Goal: Task Accomplishment & Management: Complete application form

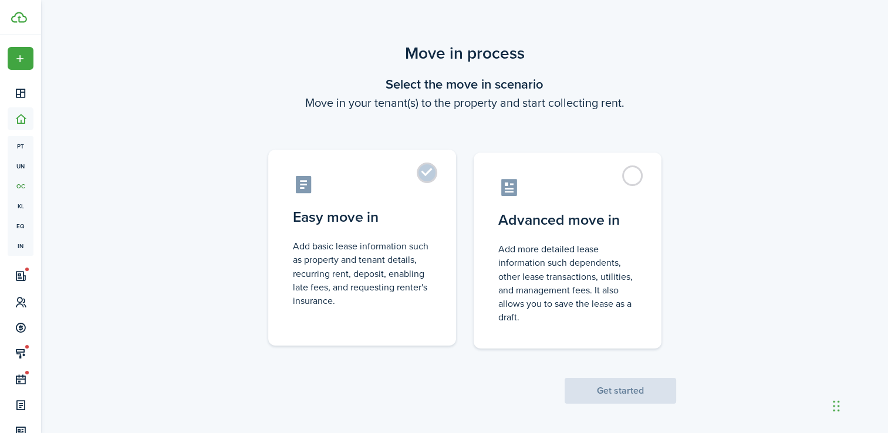
click at [385, 215] on control-radio-card-title "Easy move in" at bounding box center [362, 217] width 139 height 21
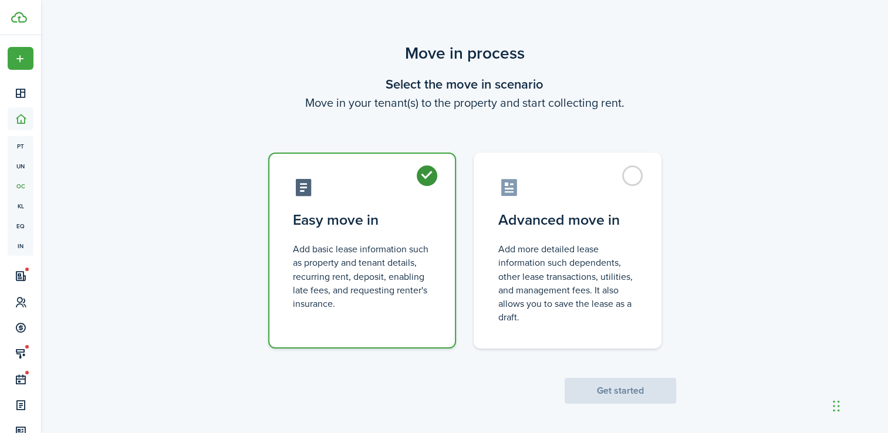
radio input "true"
click at [618, 387] on button "Get started" at bounding box center [621, 391] width 112 height 26
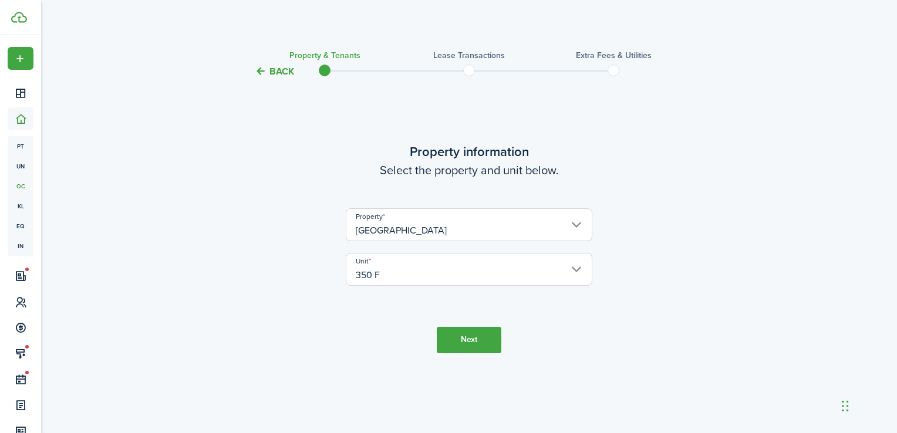
click at [479, 339] on button "Next" at bounding box center [469, 340] width 65 height 26
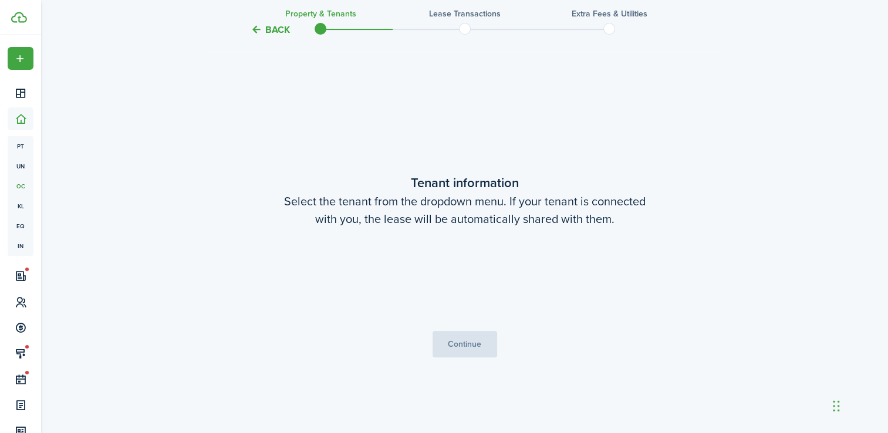
scroll to position [355, 0]
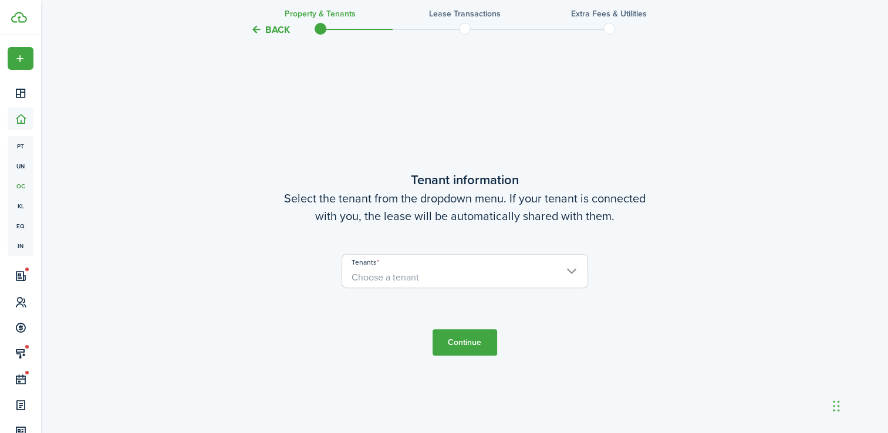
click at [486, 274] on span "Choose a tenant" at bounding box center [464, 278] width 245 height 20
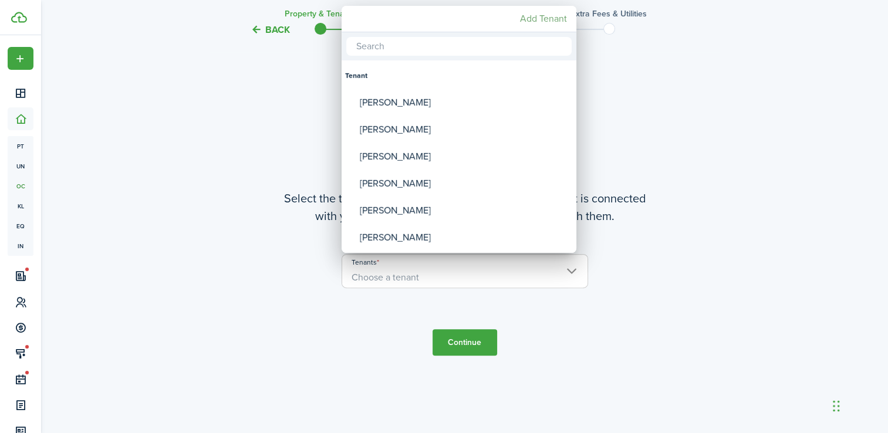
click at [554, 19] on mbsc-button "Add Tenant" at bounding box center [544, 18] width 56 height 21
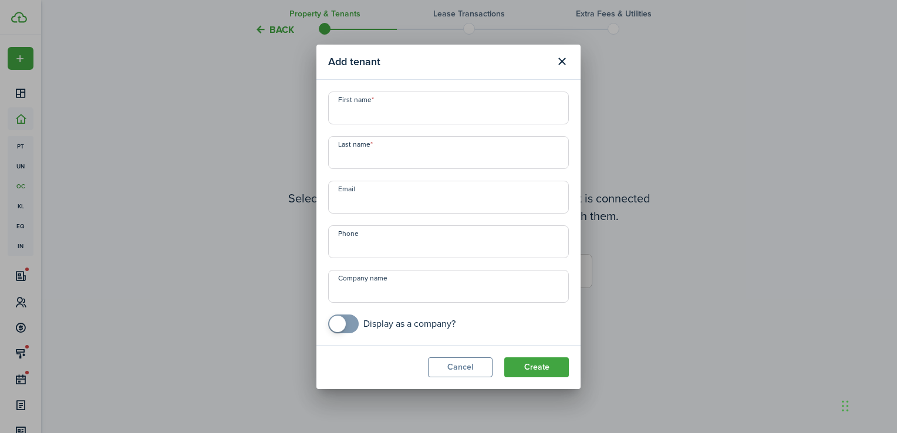
click at [463, 107] on input "First name" at bounding box center [448, 108] width 241 height 33
type input "[PERSON_NAME]"
type input "[EMAIL_ADDRESS][DOMAIN_NAME]"
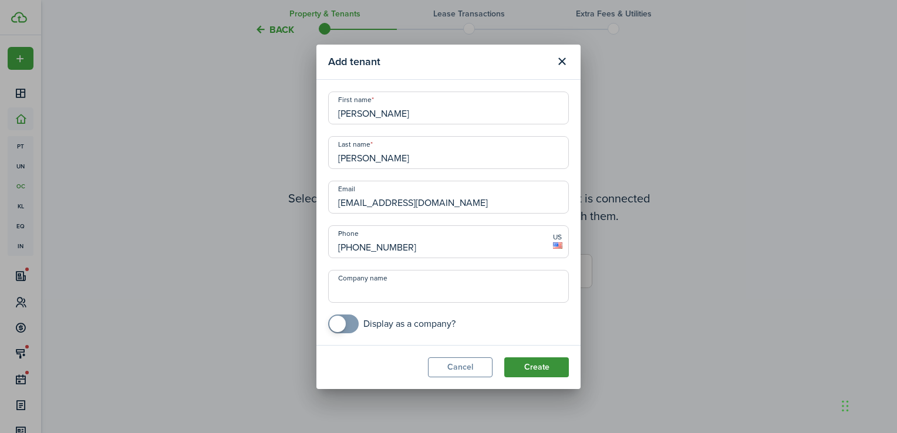
type input "[PHONE_NUMBER]"
click at [538, 372] on button "Create" at bounding box center [536, 368] width 65 height 20
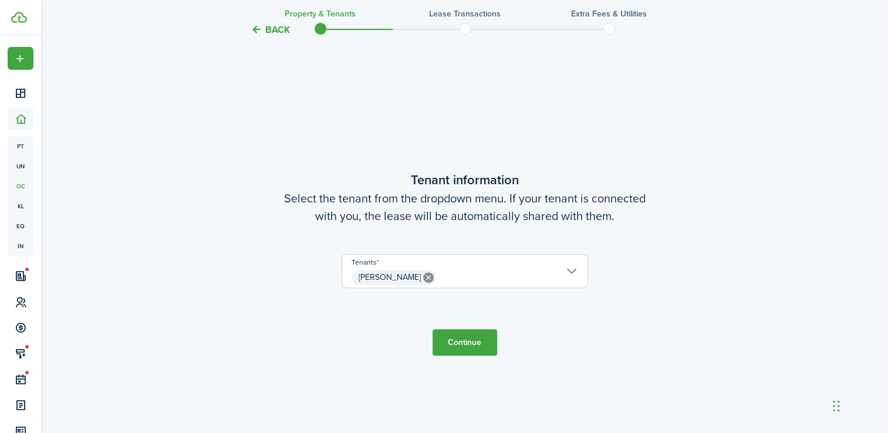
click at [481, 341] on button "Continue" at bounding box center [465, 342] width 65 height 26
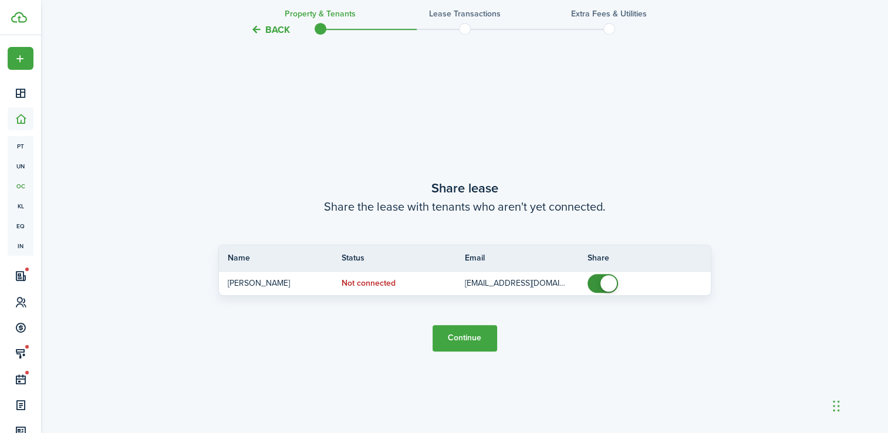
scroll to position [789, 0]
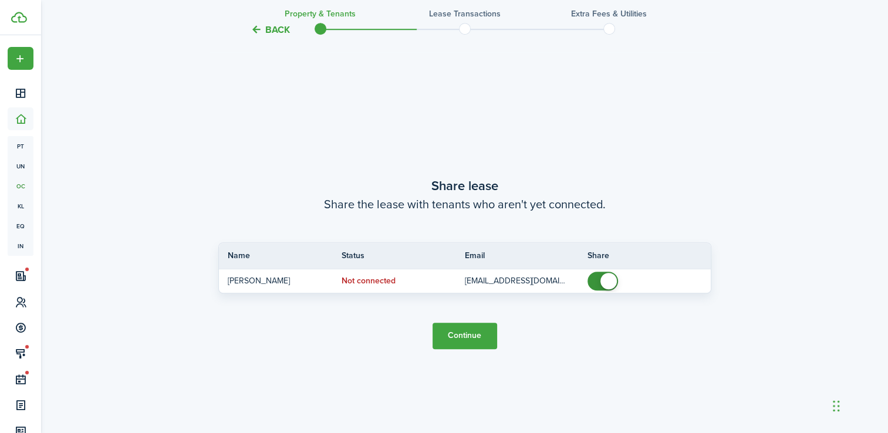
click at [473, 335] on button "Continue" at bounding box center [465, 336] width 65 height 26
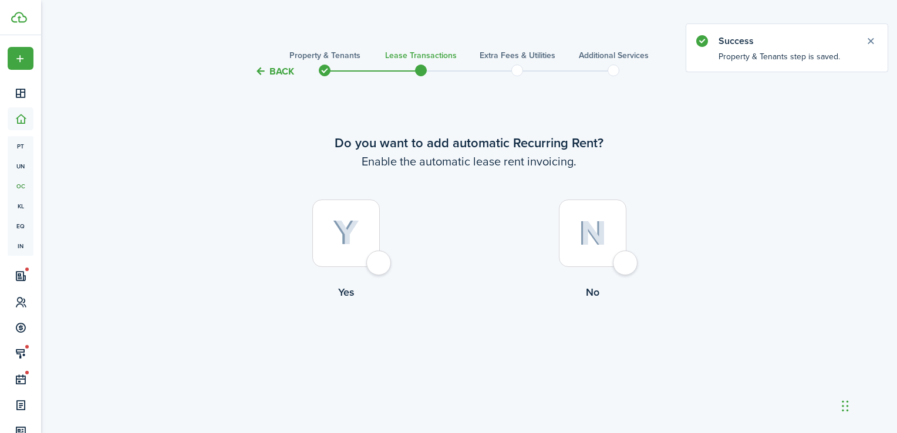
click at [355, 235] on img at bounding box center [346, 233] width 26 height 26
radio input "true"
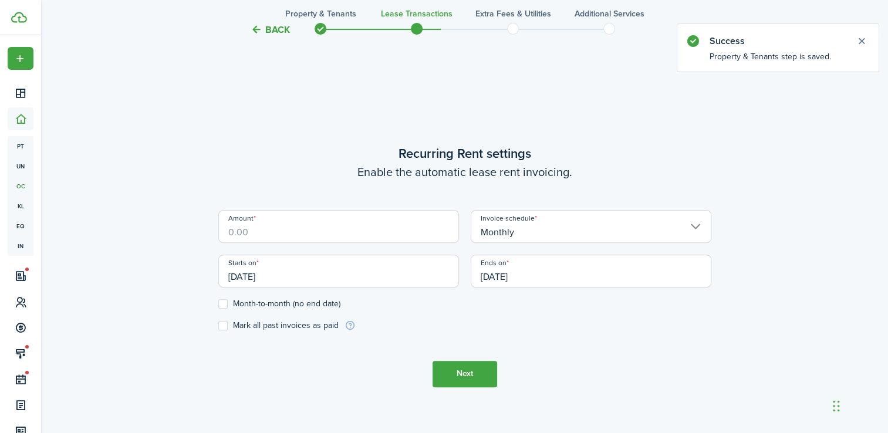
scroll to position [355, 0]
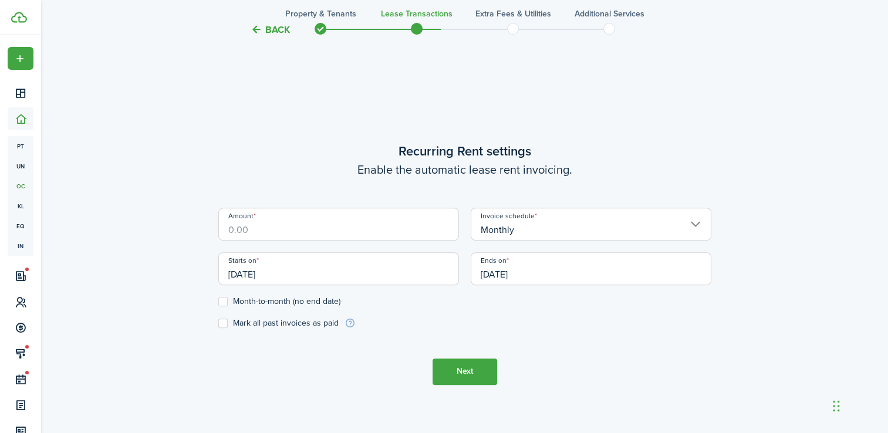
click at [355, 235] on input "Amount" at bounding box center [338, 224] width 241 height 33
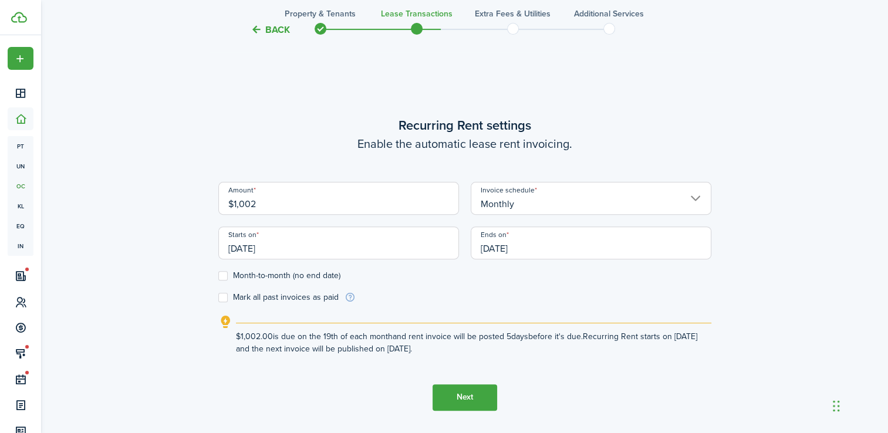
click at [410, 243] on input "[DATE]" at bounding box center [338, 243] width 241 height 33
type input "$1,002.00"
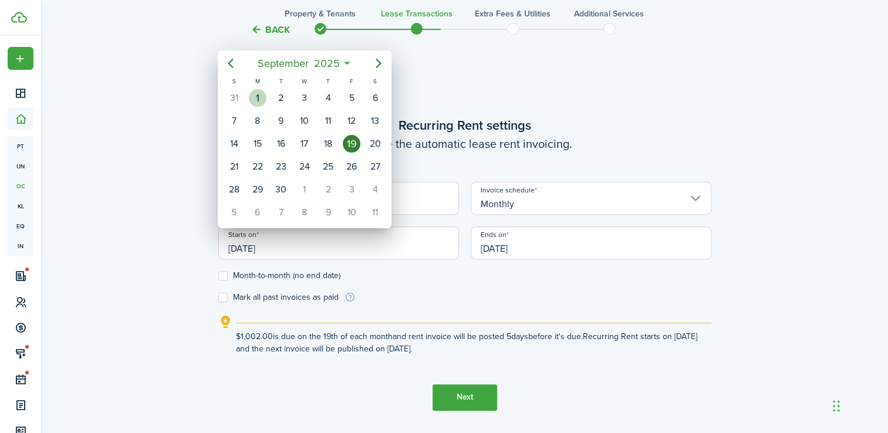
click at [258, 99] on div "1" at bounding box center [258, 98] width 18 height 18
type input "[DATE]"
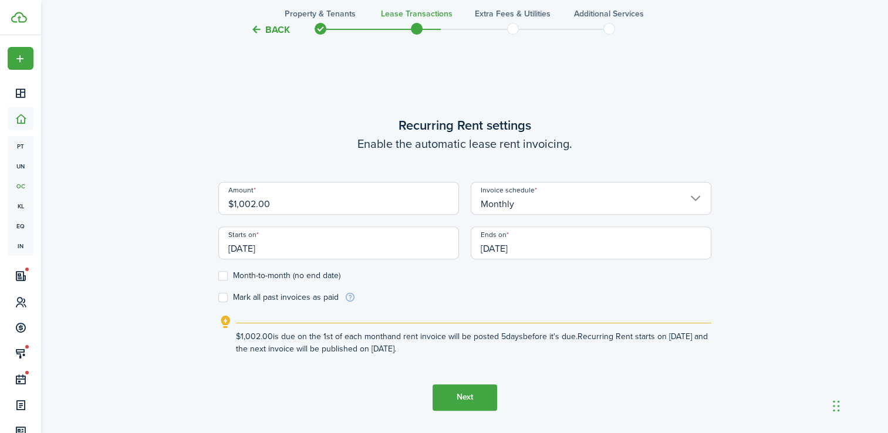
click at [456, 401] on button "Next" at bounding box center [465, 398] width 65 height 26
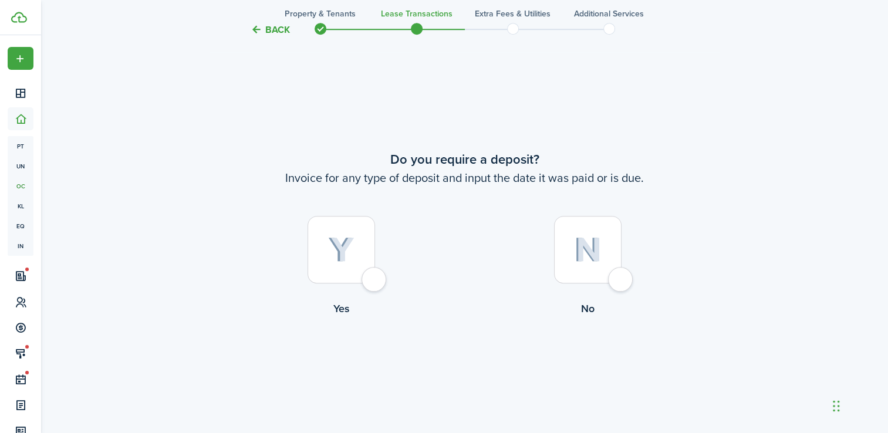
scroll to position [789, 0]
click at [456, 346] on tc-wizard-step "Do you require a deposit? Invoice for any type of deposit and input the date it…" at bounding box center [464, 262] width 493 height 433
click at [589, 238] on img at bounding box center [588, 247] width 28 height 25
radio input "true"
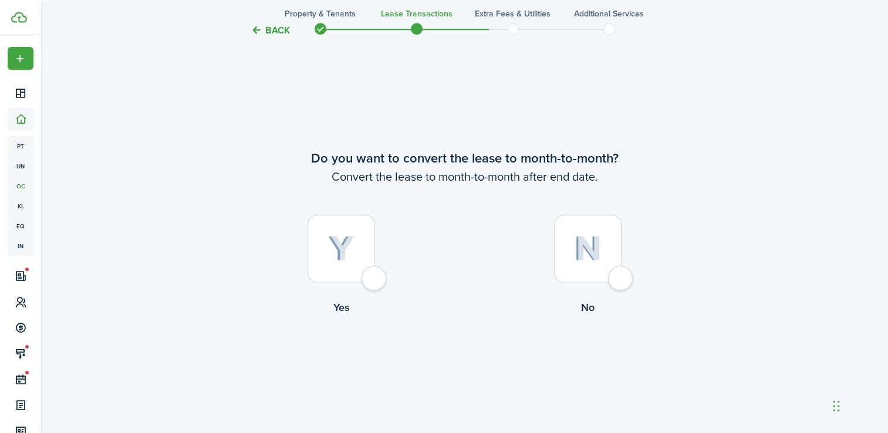
scroll to position [1222, 0]
click at [352, 248] on img at bounding box center [341, 248] width 26 height 26
radio input "true"
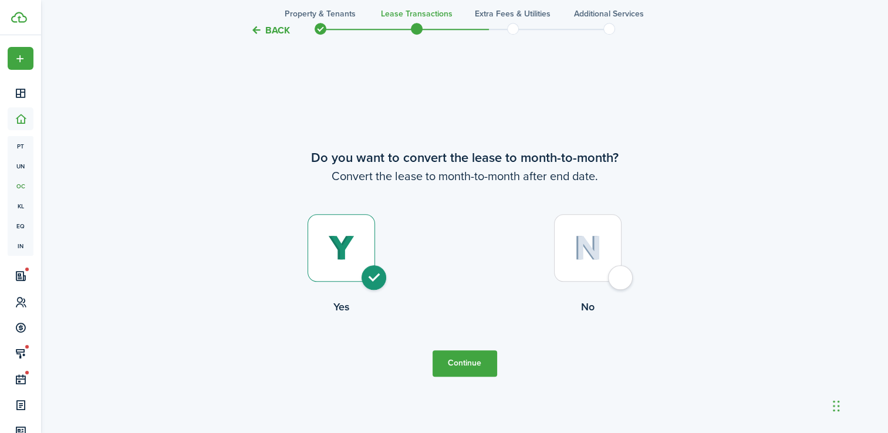
click at [466, 358] on button "Continue" at bounding box center [465, 364] width 65 height 26
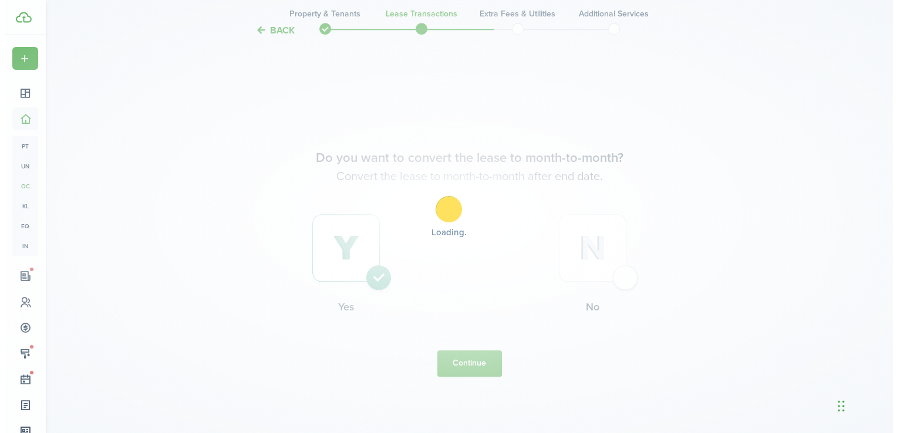
scroll to position [0, 0]
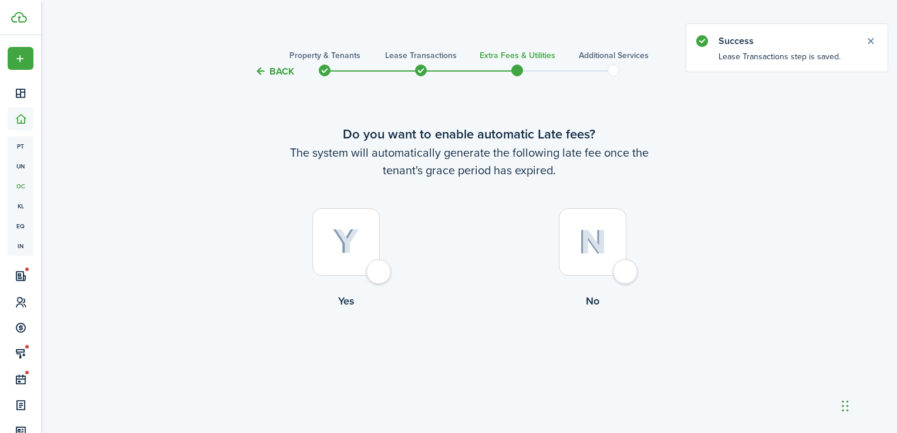
click at [582, 248] on img at bounding box center [593, 242] width 28 height 25
radio input "true"
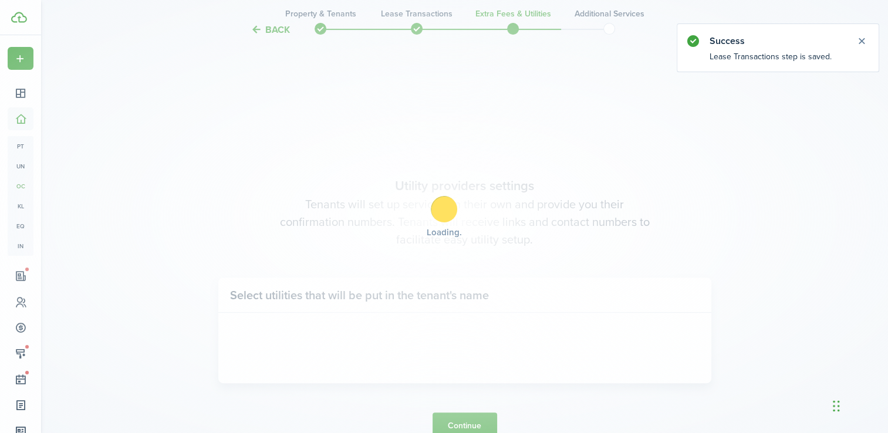
scroll to position [355, 0]
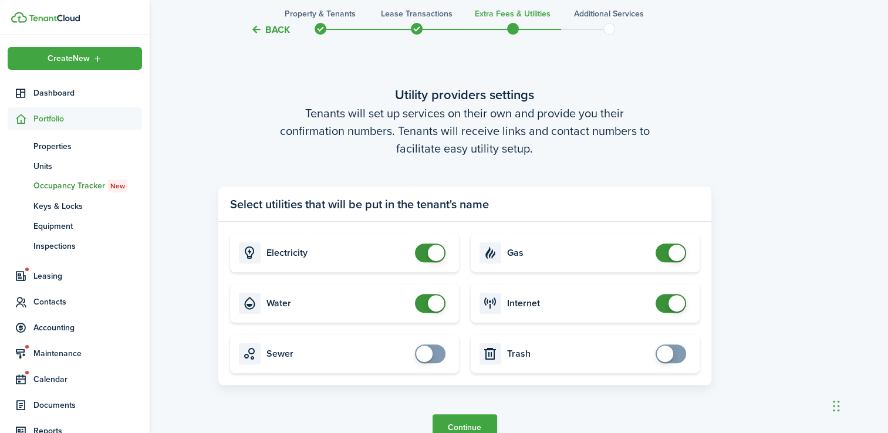
click at [42, 119] on span "Portfolio" at bounding box center [87, 119] width 109 height 12
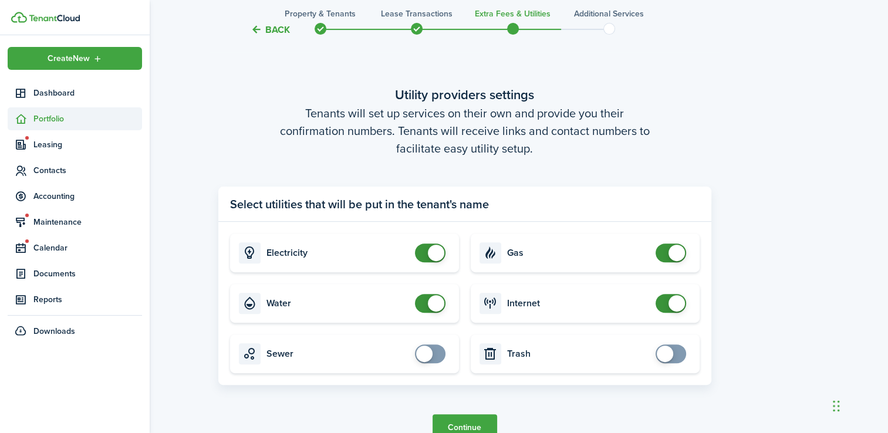
click at [42, 119] on span "Portfolio" at bounding box center [87, 119] width 109 height 12
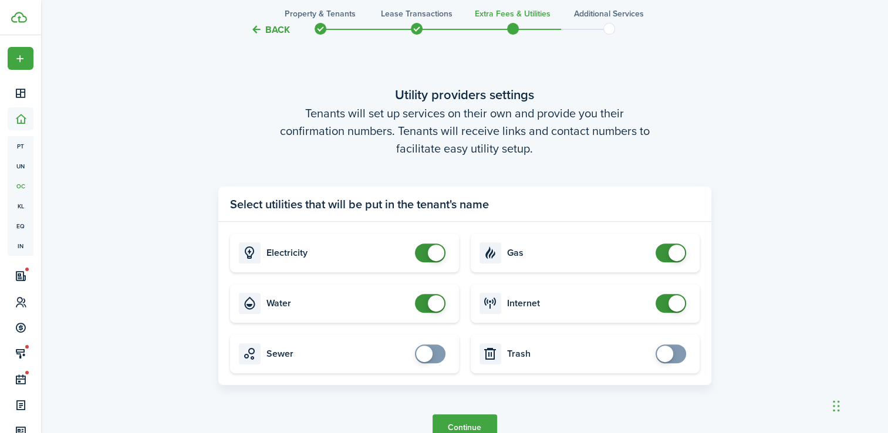
click at [857, 108] on div "Back Property & Tenants Lease Transactions Extra fees & Utilities Additional Se…" at bounding box center [464, 83] width 847 height 805
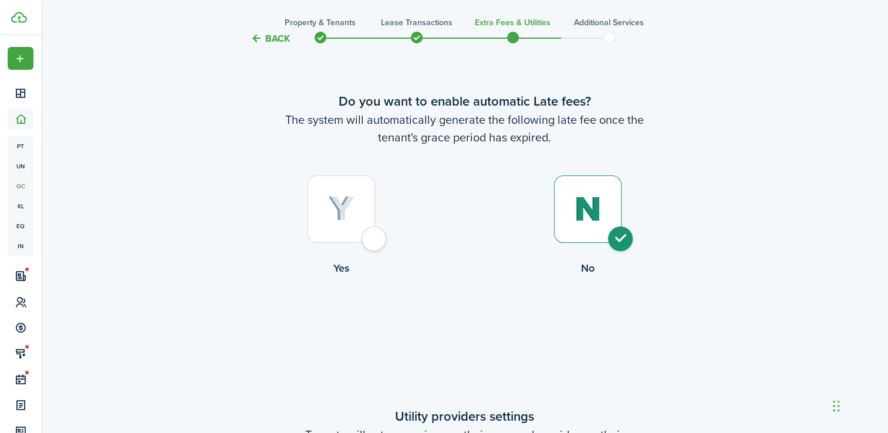
scroll to position [0, 0]
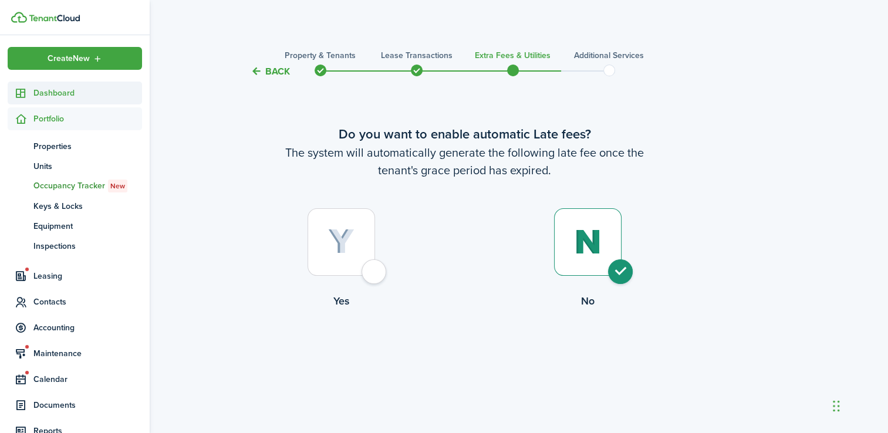
click at [43, 95] on span "Dashboard" at bounding box center [87, 93] width 109 height 12
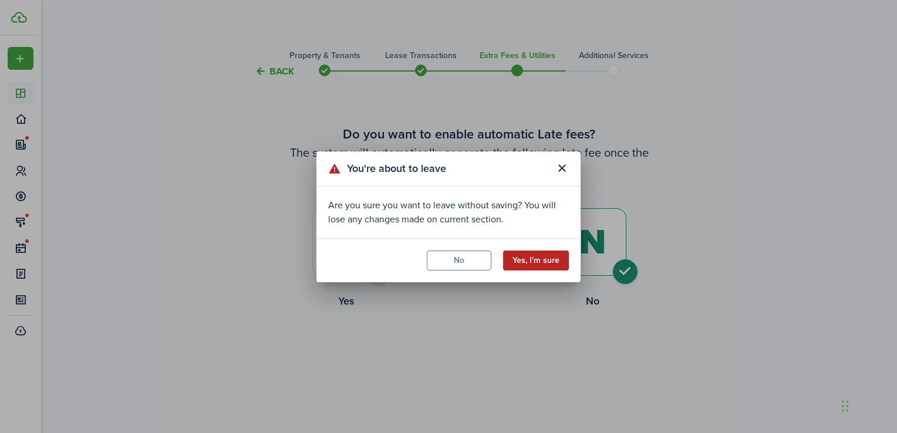
click at [521, 264] on button "Yes, I'm sure" at bounding box center [536, 261] width 66 height 20
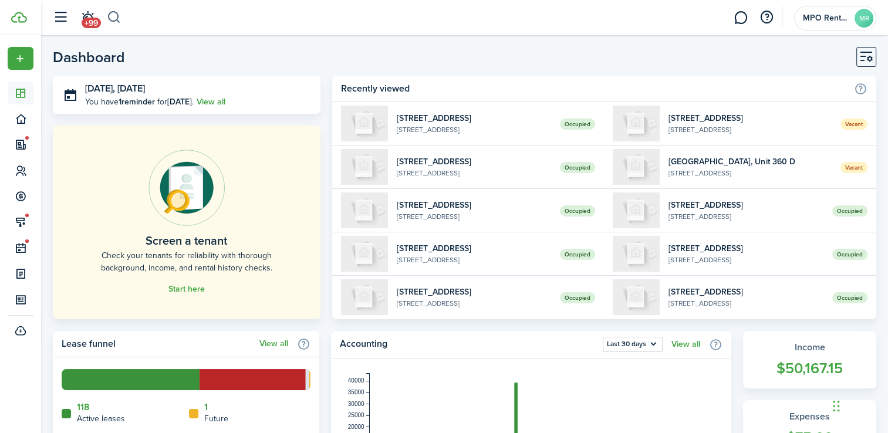
click at [112, 16] on button "button" at bounding box center [114, 18] width 15 height 20
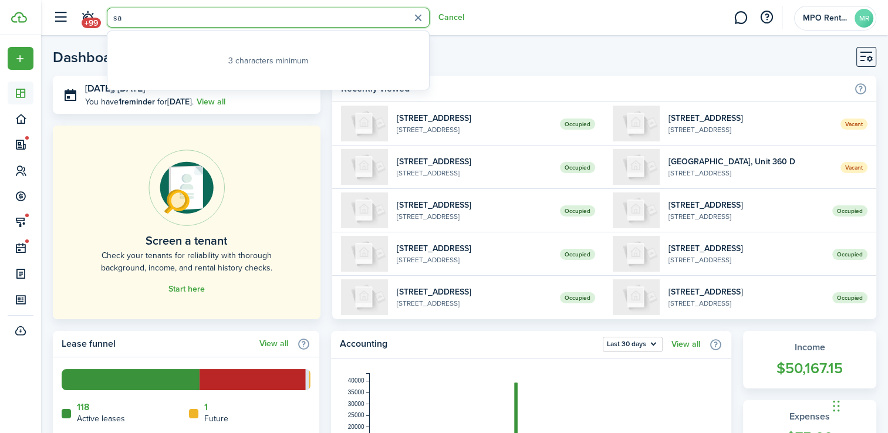
type input "s"
type input "m"
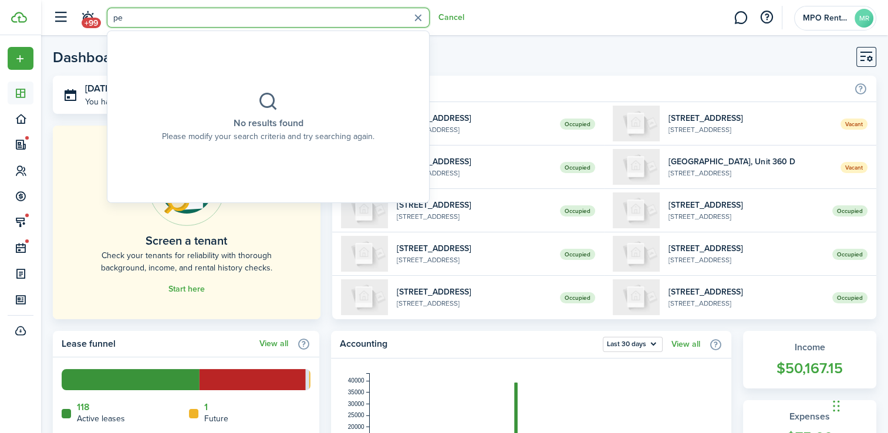
type input "p"
type input "[PERSON_NAME]"
